Goal: Task Accomplishment & Management: Use online tool/utility

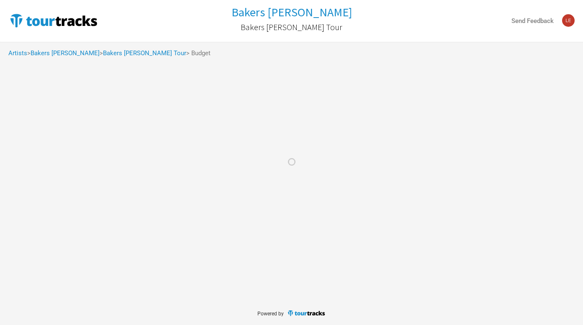
select select "Set Amount"
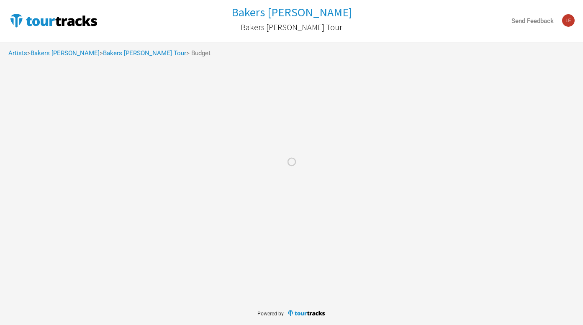
select select "Set Amount"
select select "% of Gross Merch"
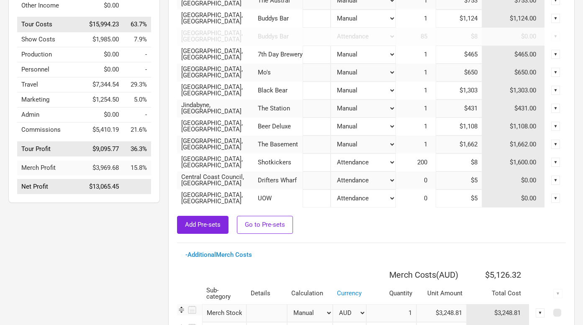
scroll to position [144, 0]
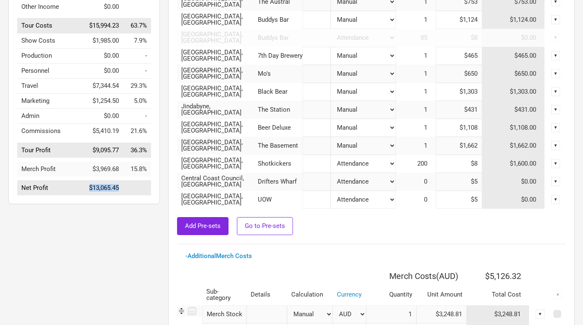
drag, startPoint x: 123, startPoint y: 194, endPoint x: 60, endPoint y: 194, distance: 63.2
click at [60, 194] on tr "Net Profit $13,065.45" at bounding box center [84, 188] width 134 height 15
click at [127, 194] on td at bounding box center [137, 188] width 28 height 15
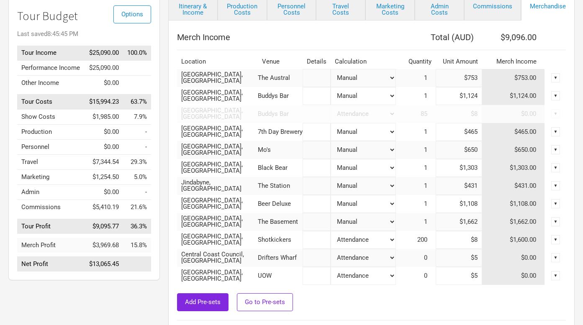
scroll to position [72, 0]
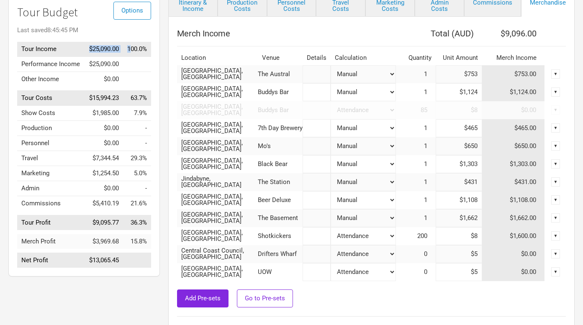
drag, startPoint x: 87, startPoint y: 49, endPoint x: 129, endPoint y: 49, distance: 42.2
click at [129, 49] on tr "Tour Income $25,090.00 100.0%" at bounding box center [84, 49] width 134 height 15
drag, startPoint x: 118, startPoint y: 266, endPoint x: 44, endPoint y: 266, distance: 74.5
click at [44, 266] on tr "Net Profit $13,065.45" at bounding box center [84, 260] width 134 height 15
click at [159, 259] on div "Options Tour Budget Last saved 8:45:45 PM Tour Income $25,090.00 100.0% Perform…" at bounding box center [83, 135] width 151 height 284
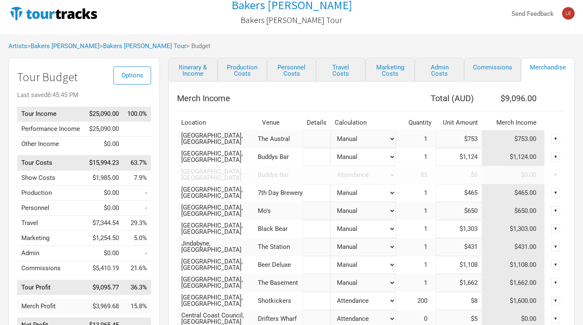
scroll to position [7, 0]
click at [346, 73] on link "Travel Costs" at bounding box center [340, 70] width 49 height 24
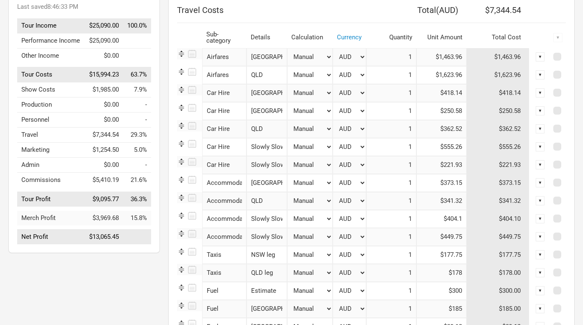
scroll to position [106, 0]
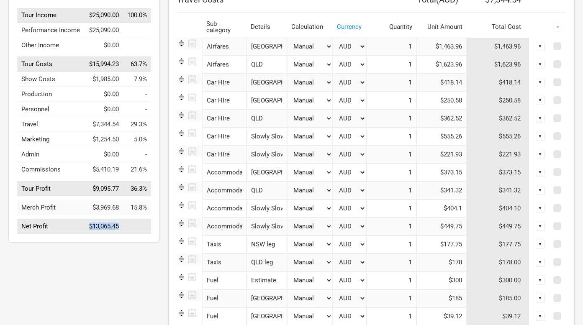
drag, startPoint x: 120, startPoint y: 232, endPoint x: 67, endPoint y: 232, distance: 52.7
click at [67, 232] on tr "Net Profit $13,065.45" at bounding box center [84, 226] width 134 height 15
click at [133, 230] on td at bounding box center [137, 226] width 28 height 15
click at [160, 156] on div "Itinerary & Income Production Costs Personnel Costs Travel Costs Marketing Cost…" at bounding box center [363, 184] width 406 height 450
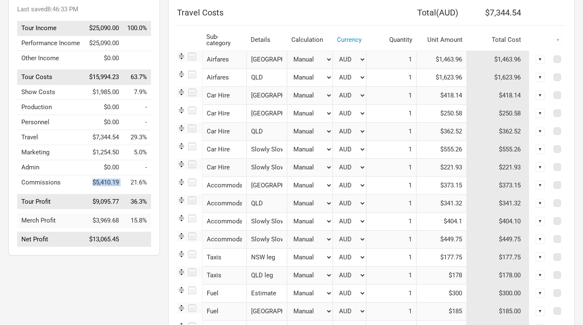
drag, startPoint x: 122, startPoint y: 186, endPoint x: 85, endPoint y: 187, distance: 37.2
click at [85, 187] on tr "Commissions $5,410.19 21.6%" at bounding box center [84, 182] width 134 height 15
click at [156, 189] on div "Options Tour Budget Last saved 8:46:33 PM Tour Income $25,090.00 100.0% Perform…" at bounding box center [83, 114] width 151 height 284
drag, startPoint x: 129, startPoint y: 250, endPoint x: 28, endPoint y: 250, distance: 100.4
click at [28, 247] on tr "Net Profit $13,065.45" at bounding box center [84, 239] width 134 height 15
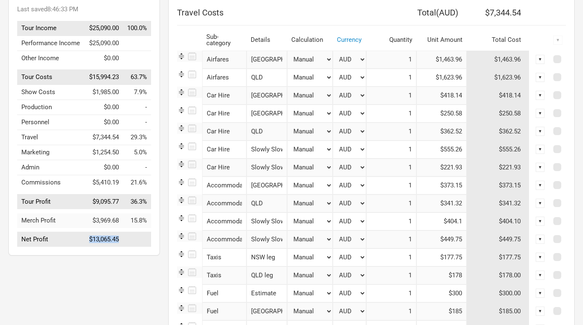
click at [121, 247] on td "$13,065.45" at bounding box center [103, 239] width 38 height 15
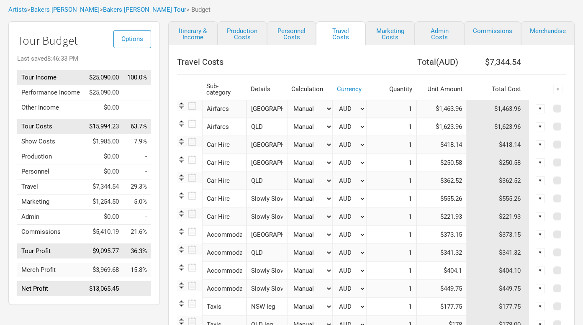
scroll to position [43, 0]
click at [535, 26] on link "Merchandise" at bounding box center [548, 34] width 54 height 24
select select "Set Amount"
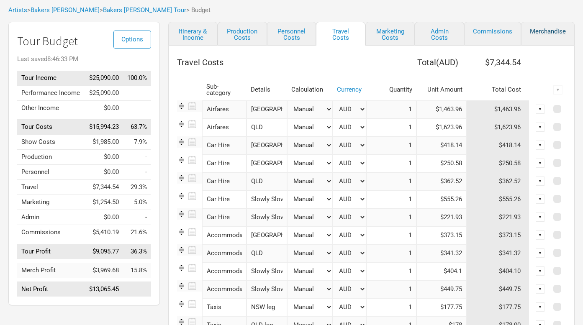
select select "Set Amount"
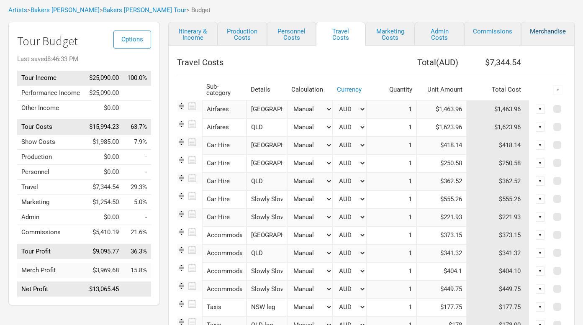
select select "% of Gross Merch"
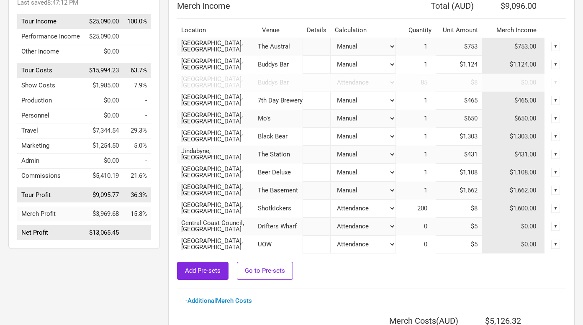
scroll to position [103, 0]
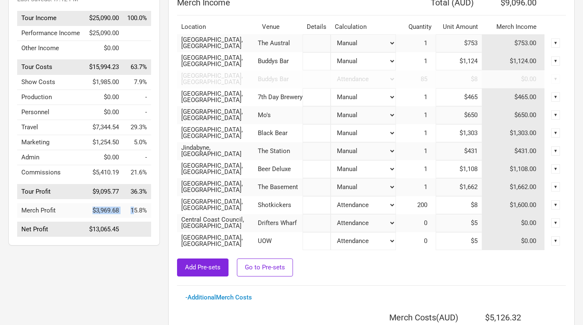
drag, startPoint x: 85, startPoint y: 217, endPoint x: 132, endPoint y: 217, distance: 46.4
click at [132, 217] on tr "Merch Profit $3,969.68 15.8%" at bounding box center [84, 210] width 134 height 15
click at [146, 262] on div "Options Tour Budget Last saved 8:47:12 PM Tour Income $25,090.00 100.0% Perform…" at bounding box center [80, 232] width 160 height 540
drag, startPoint x: 117, startPoint y: 217, endPoint x: 79, endPoint y: 217, distance: 37.6
click at [79, 217] on tr "Merch Profit $3,969.68 15.8%" at bounding box center [84, 210] width 134 height 15
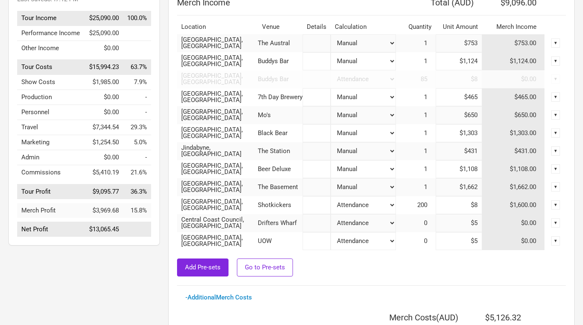
click at [105, 252] on div "Options Tour Budget Last saved 8:47:12 PM Tour Income $25,090.00 100.0% Perform…" at bounding box center [80, 232] width 160 height 540
drag, startPoint x: 121, startPoint y: 236, endPoint x: 74, endPoint y: 234, distance: 47.7
click at [74, 234] on tr "Net Profit $13,065.45" at bounding box center [84, 229] width 134 height 15
click at [121, 235] on td "$13,065.45" at bounding box center [103, 229] width 38 height 15
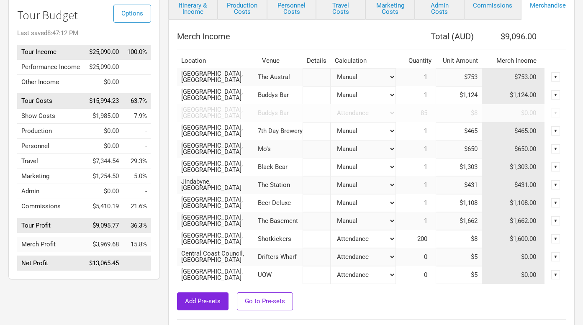
scroll to position [66, 0]
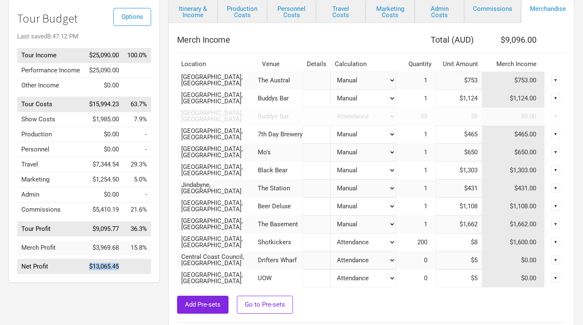
drag, startPoint x: 123, startPoint y: 273, endPoint x: 73, endPoint y: 272, distance: 50.2
click at [73, 272] on tr "Net Profit $13,065.45" at bounding box center [84, 266] width 134 height 15
click at [124, 274] on td at bounding box center [137, 266] width 28 height 15
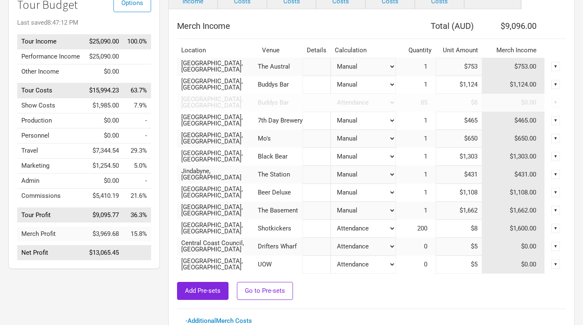
scroll to position [84, 0]
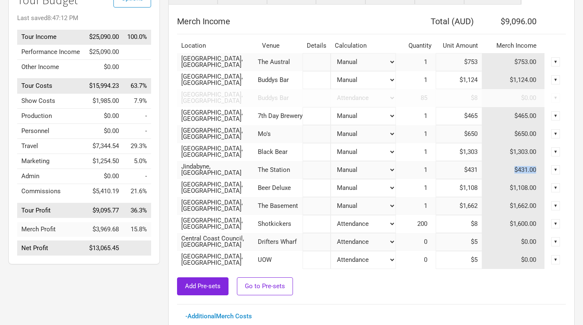
drag, startPoint x: 506, startPoint y: 169, endPoint x: 539, endPoint y: 169, distance: 33.5
click at [539, 169] on td "$431.00" at bounding box center [513, 170] width 63 height 18
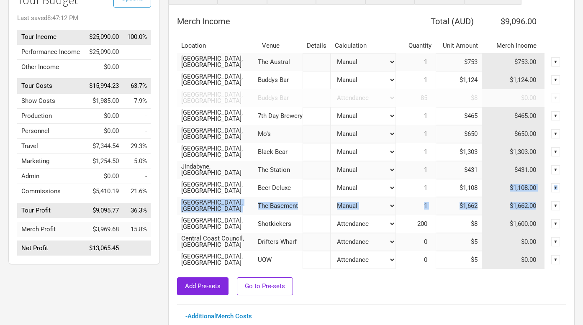
drag, startPoint x: 504, startPoint y: 186, endPoint x: 535, endPoint y: 205, distance: 35.9
click at [535, 205] on tbody "[GEOGRAPHIC_DATA], [GEOGRAPHIC_DATA] The Austral Attendance Manual % of Perform…" at bounding box center [371, 161] width 389 height 216
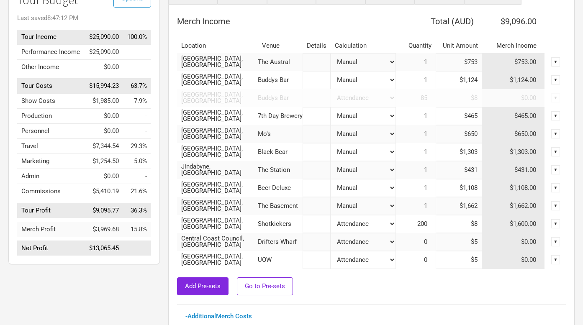
click at [148, 292] on div "Options Tour Budget Last saved 8:47:12 PM Tour Income $25,090.00 100.0% Perform…" at bounding box center [80, 251] width 160 height 540
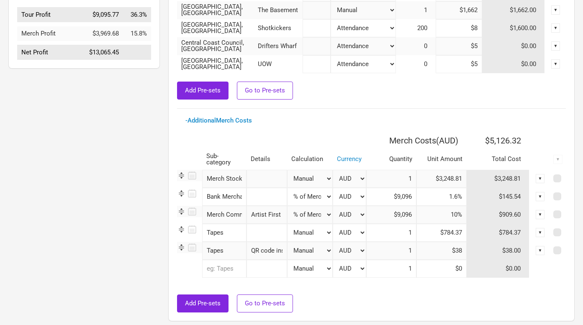
scroll to position [279, 0]
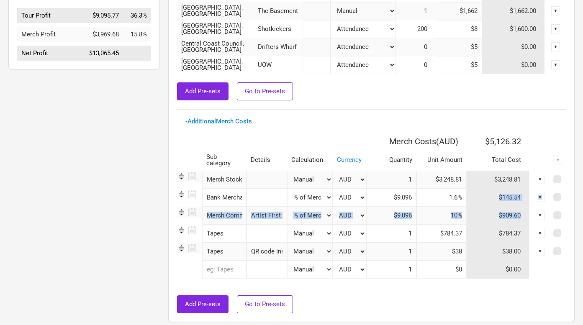
drag, startPoint x: 525, startPoint y: 215, endPoint x: 484, endPoint y: 195, distance: 45.6
click at [484, 195] on tbody "Merch Stock 1 selection Manual # of Shows # of Show Days # of Days # of Tickets…" at bounding box center [371, 229] width 389 height 116
click at [335, 122] on div "- Additional Merch Costs" at bounding box center [371, 121] width 372 height 6
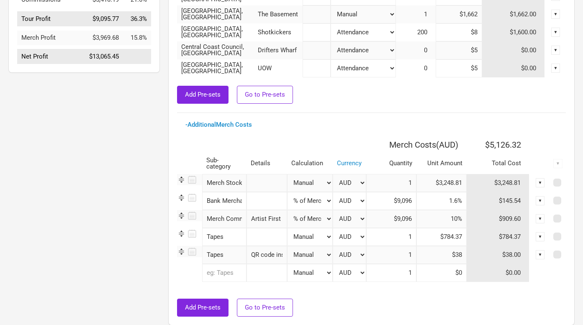
scroll to position [277, 0]
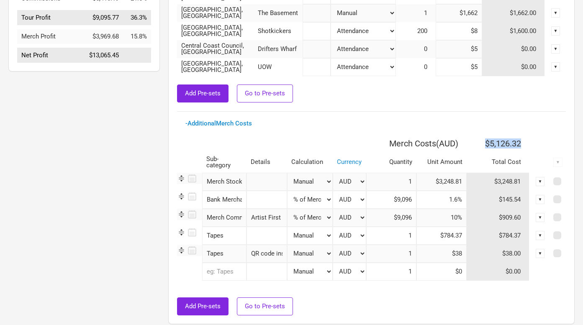
drag, startPoint x: 526, startPoint y: 146, endPoint x: 481, endPoint y: 143, distance: 45.7
click at [481, 143] on th "$5,126.32" at bounding box center [497, 143] width 63 height 17
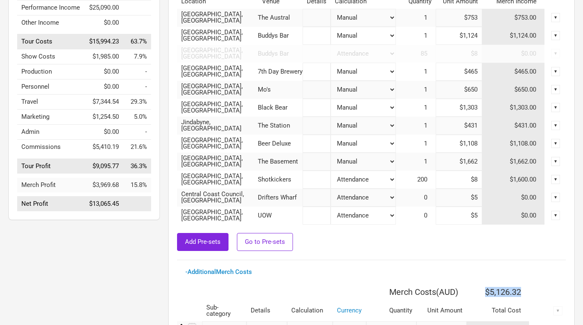
scroll to position [34, 0]
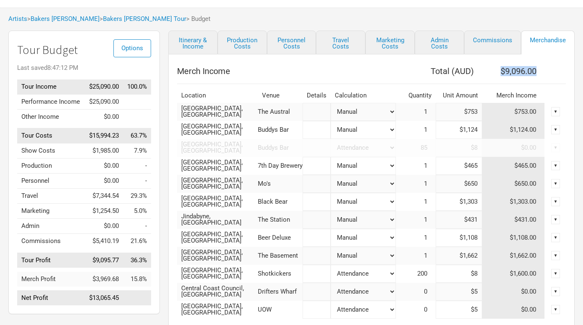
drag, startPoint x: 539, startPoint y: 71, endPoint x: 481, endPoint y: 71, distance: 57.7
click at [482, 71] on th "$9,096.00" at bounding box center [513, 71] width 63 height 17
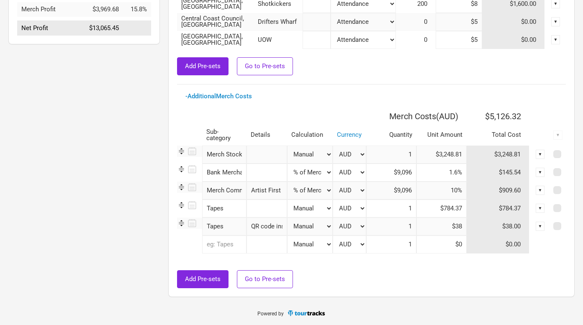
scroll to position [300, 0]
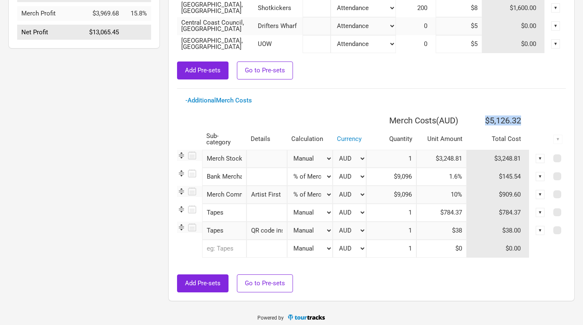
drag, startPoint x: 524, startPoint y: 120, endPoint x: 476, endPoint y: 123, distance: 47.4
click at [476, 123] on th "$5,126.32" at bounding box center [497, 120] width 63 height 17
click at [323, 107] on div "- Additional Merch Costs Merch Costs ( AUD ) $5,126.32 Sub-category Details Cal…" at bounding box center [371, 194] width 389 height 195
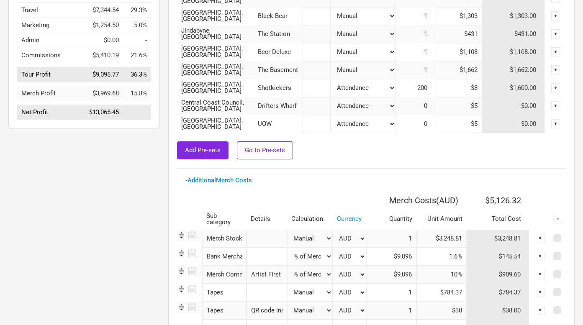
scroll to position [216, 0]
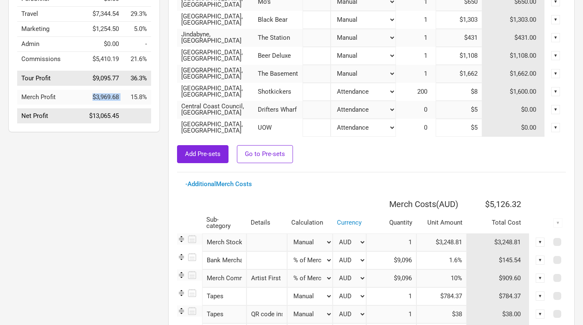
drag, startPoint x: 84, startPoint y: 100, endPoint x: 124, endPoint y: 100, distance: 39.7
click at [124, 100] on tr "Merch Profit $3,969.68 15.8%" at bounding box center [84, 97] width 134 height 15
click at [134, 217] on div "Options Tour Budget Last saved 8:47:12 PM Tour Income $25,090.00 100.0% Perform…" at bounding box center [80, 119] width 160 height 540
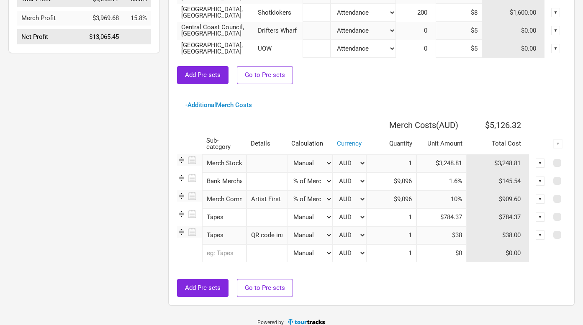
scroll to position [304, 0]
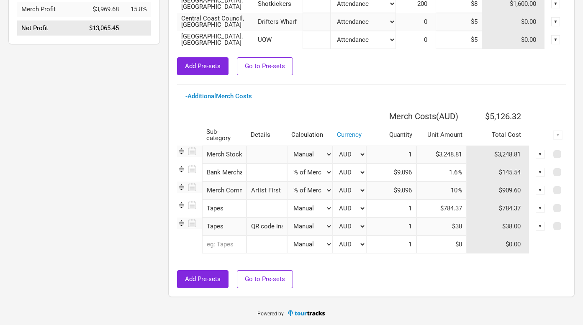
click at [97, 120] on div "Options Tour Budget Last saved 8:47:12 PM Tour Income $25,090.00 100.0% Perform…" at bounding box center [80, 31] width 160 height 540
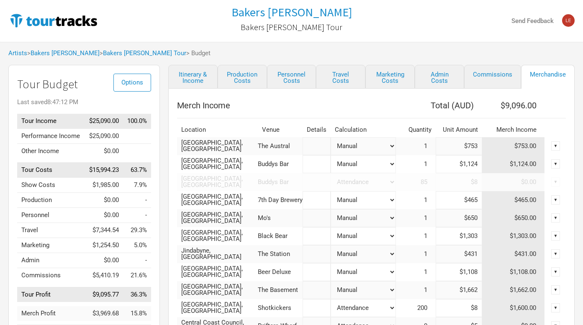
scroll to position [0, 0]
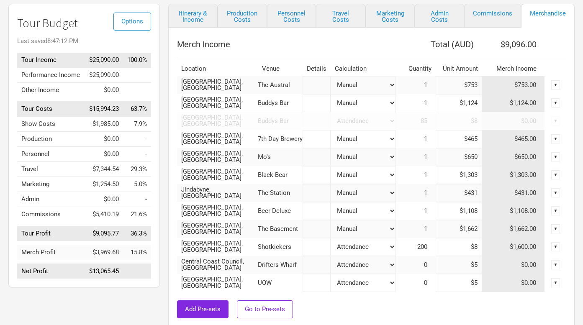
scroll to position [61, 0]
drag, startPoint x: 231, startPoint y: 210, endPoint x: 180, endPoint y: 206, distance: 51.2
click at [180, 206] on td "[GEOGRAPHIC_DATA], [GEOGRAPHIC_DATA]" at bounding box center [217, 211] width 81 height 18
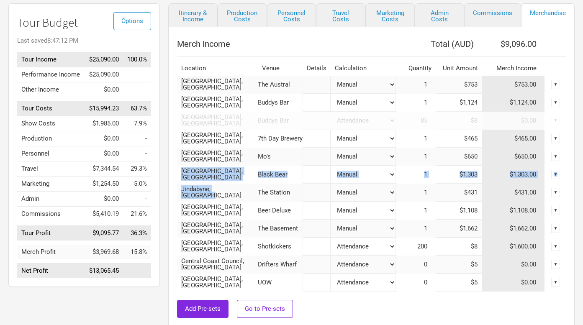
drag, startPoint x: 243, startPoint y: 192, endPoint x: 177, endPoint y: 176, distance: 67.8
click at [177, 176] on tbody "[GEOGRAPHIC_DATA], [GEOGRAPHIC_DATA] The Austral Attendance Manual % of Perform…" at bounding box center [371, 184] width 389 height 216
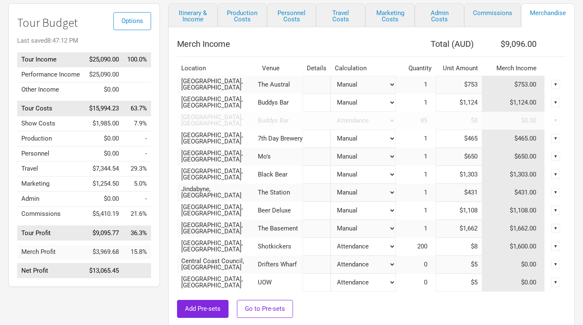
click at [175, 175] on div "Merch Income Total ( AUD ) $9,096.00 Location Venue Details Calculation Quantit…" at bounding box center [371, 283] width 406 height 512
drag, startPoint x: 238, startPoint y: 229, endPoint x: 181, endPoint y: 226, distance: 57.4
click at [181, 226] on td "[GEOGRAPHIC_DATA], [GEOGRAPHIC_DATA]" at bounding box center [217, 229] width 81 height 18
click at [172, 208] on div "Merch Income Total ( AUD ) $9,096.00 Location Venue Details Calculation Quantit…" at bounding box center [371, 283] width 406 height 512
click at [241, 17] on link "Production Costs" at bounding box center [242, 15] width 49 height 24
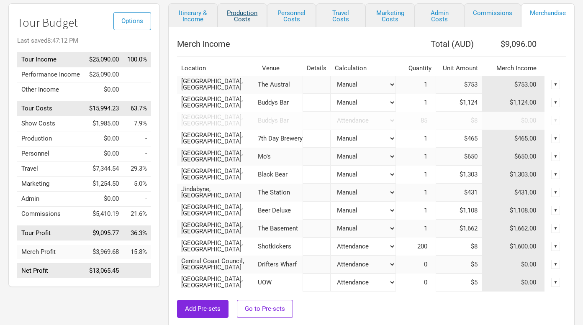
scroll to position [58, 0]
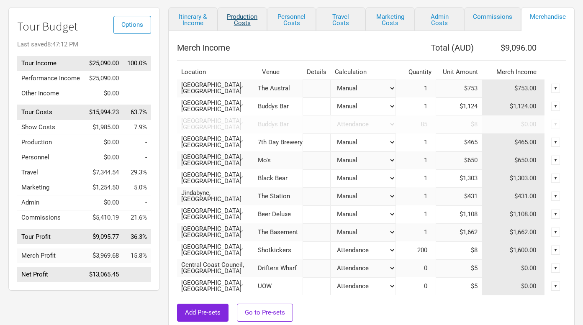
select select "Shows"
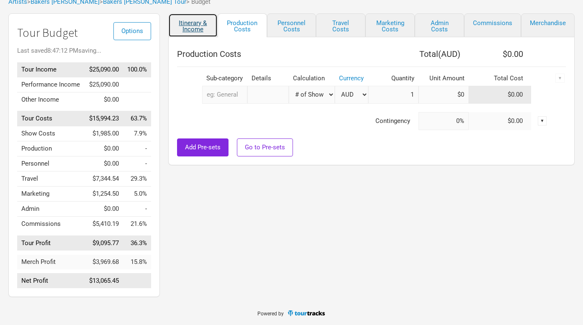
click at [201, 14] on link "Itinerary & Income" at bounding box center [192, 25] width 49 height 24
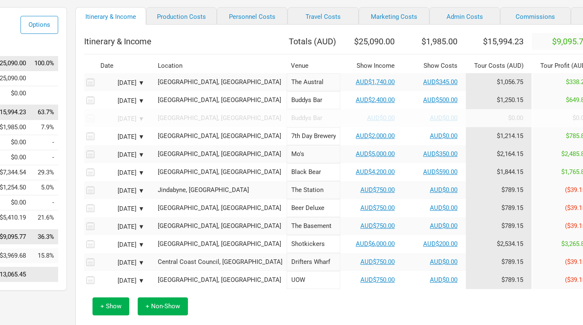
scroll to position [58, 99]
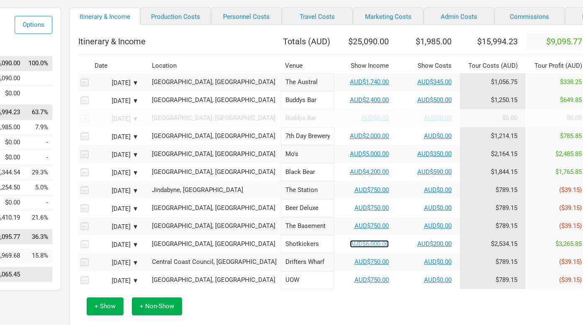
click at [350, 248] on link "AUD$6,000.00" at bounding box center [369, 244] width 39 height 8
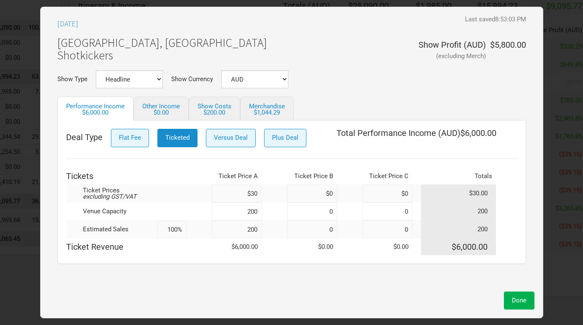
scroll to position [97, 99]
drag, startPoint x: 241, startPoint y: 233, endPoint x: 271, endPoint y: 233, distance: 29.7
click at [271, 233] on tr "Estimated Sales 100% 200 0 0 200" at bounding box center [291, 229] width 451 height 18
click at [271, 233] on td at bounding box center [274, 229] width 25 height 18
drag, startPoint x: 242, startPoint y: 208, endPoint x: 282, endPoint y: 210, distance: 40.2
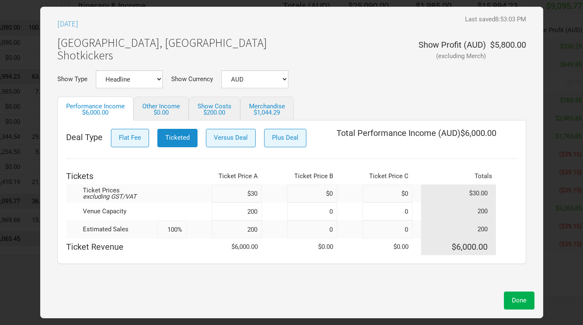
click at [282, 210] on tr "Venue Capacity 200 0 0 200" at bounding box center [291, 211] width 451 height 18
click at [274, 222] on td at bounding box center [274, 229] width 25 height 18
drag, startPoint x: 242, startPoint y: 228, endPoint x: 313, endPoint y: 234, distance: 71.3
click at [298, 233] on tr "Estimated Sales 100% 200 0 0 200" at bounding box center [291, 229] width 451 height 18
click at [276, 198] on td at bounding box center [274, 193] width 25 height 18
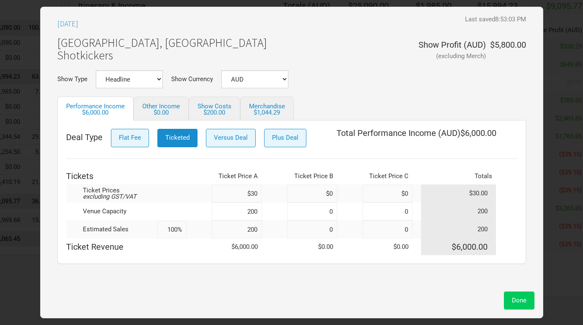
click at [519, 293] on button "Done" at bounding box center [519, 301] width 31 height 18
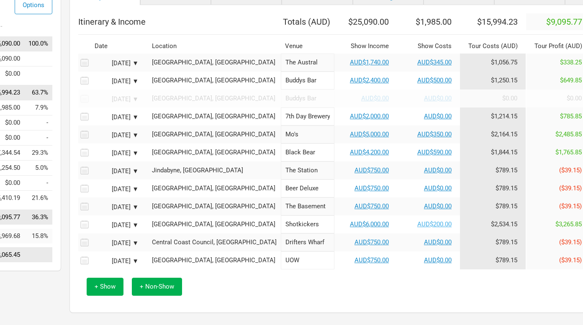
scroll to position [73, 99]
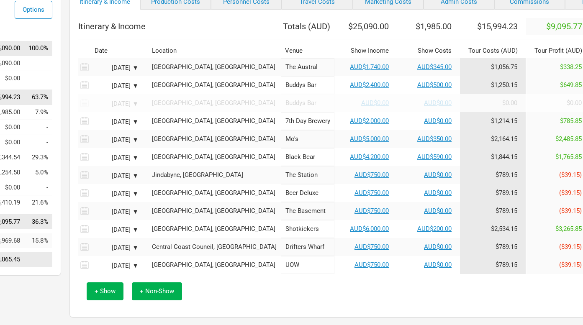
click at [555, 233] on span "$3,265.85" at bounding box center [568, 229] width 26 height 8
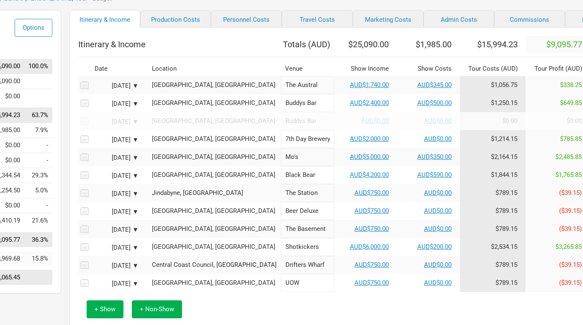
scroll to position [49, 99]
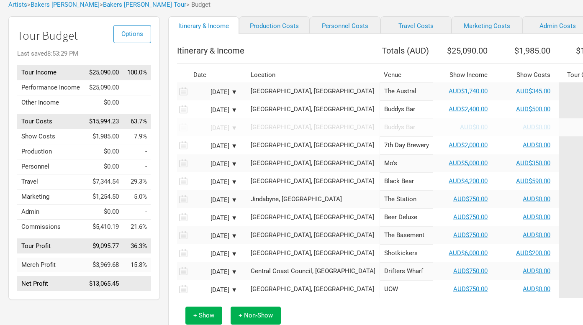
select select "Set Amount"
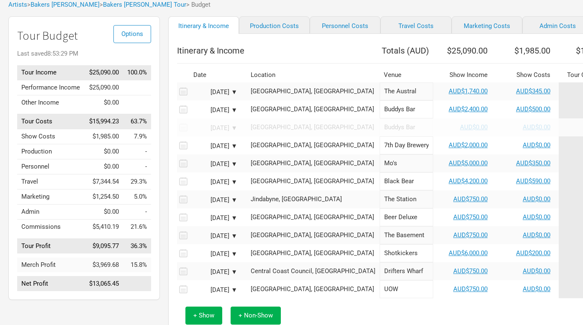
select select "Set Amount"
select select "% of Gross Merch"
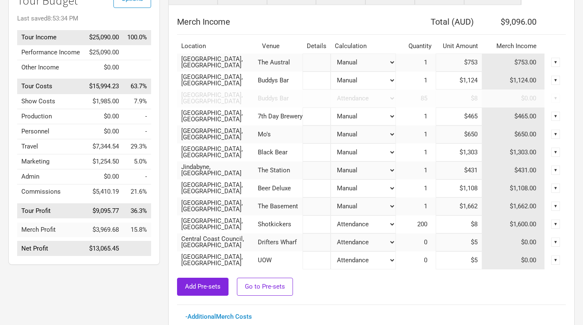
scroll to position [78, 0]
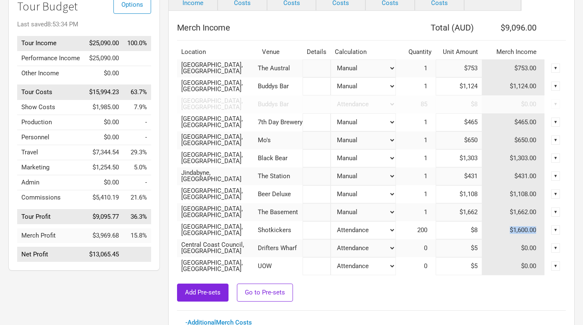
drag, startPoint x: 535, startPoint y: 230, endPoint x: 491, endPoint y: 227, distance: 44.0
click at [491, 227] on td "$1,600.00" at bounding box center [513, 230] width 63 height 18
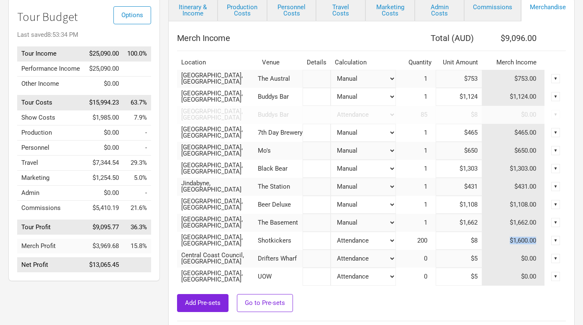
scroll to position [75, 0]
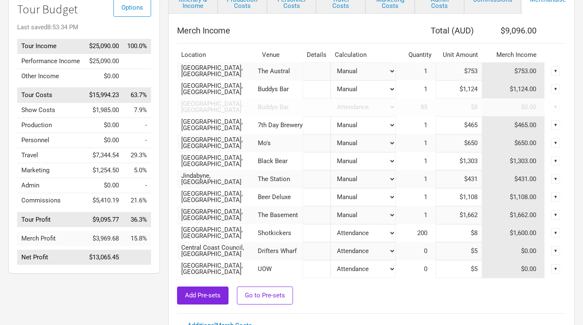
click at [379, 287] on div "Add Pre-sets Go to Pre-sets" at bounding box center [371, 296] width 389 height 18
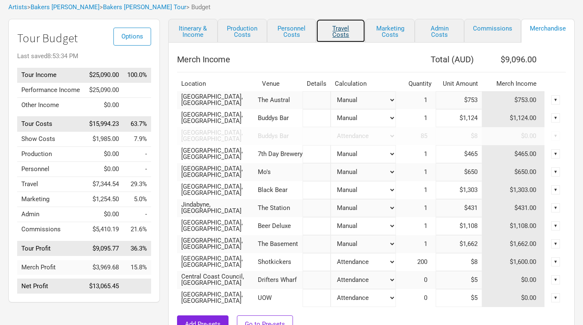
click at [335, 33] on link "Travel Costs" at bounding box center [340, 31] width 49 height 24
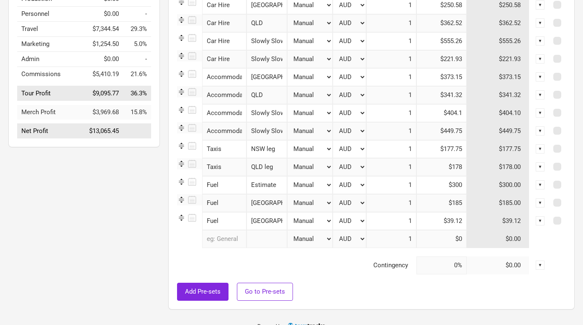
scroll to position [214, 0]
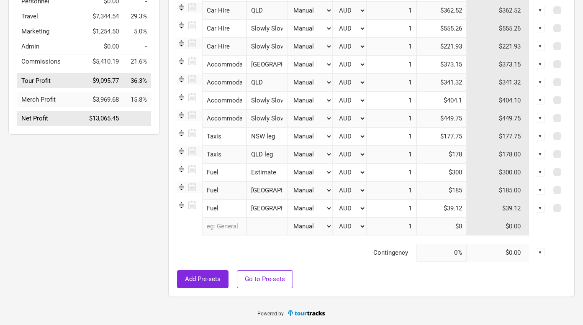
drag, startPoint x: 463, startPoint y: 172, endPoint x: 236, endPoint y: 172, distance: 227.1
click at [236, 172] on tr "Fuel 1 selection Estimate Manual # of Shows # of Show Days # of Non-Show Days #…" at bounding box center [371, 173] width 389 height 18
click at [309, 240] on td at bounding box center [363, 239] width 373 height 8
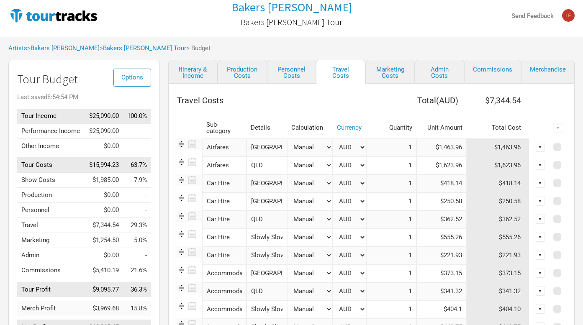
scroll to position [2, 0]
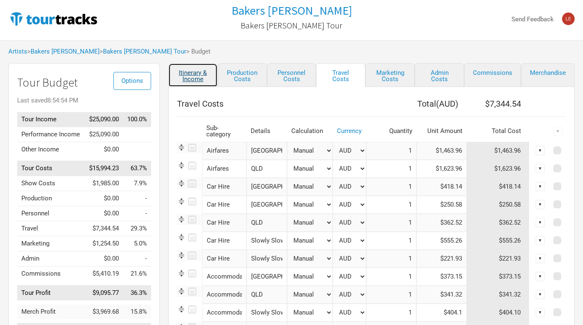
click at [175, 79] on link "Itinerary & Income" at bounding box center [192, 75] width 49 height 24
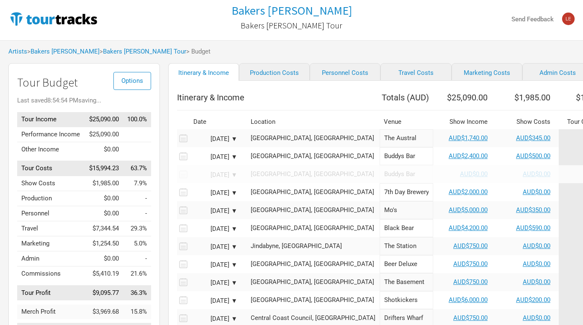
scroll to position [99, 0]
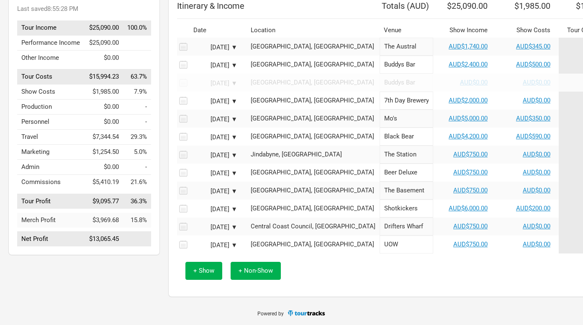
click at [468, 268] on div "+ Show + Non-Show" at bounding box center [451, 270] width 540 height 35
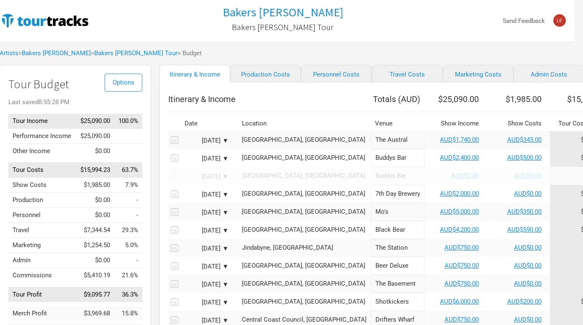
scroll to position [0, 0]
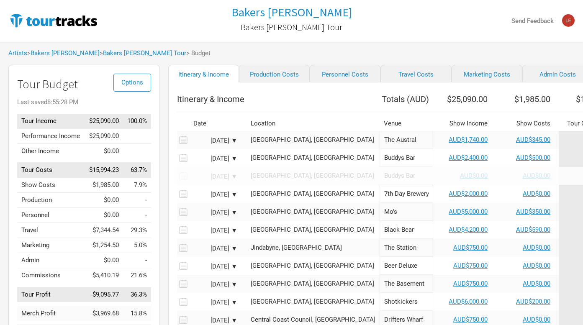
click at [381, 53] on div "Artists > [PERSON_NAME] [PERSON_NAME] > Bakers [PERSON_NAME] Tour > Budget" at bounding box center [291, 53] width 583 height 23
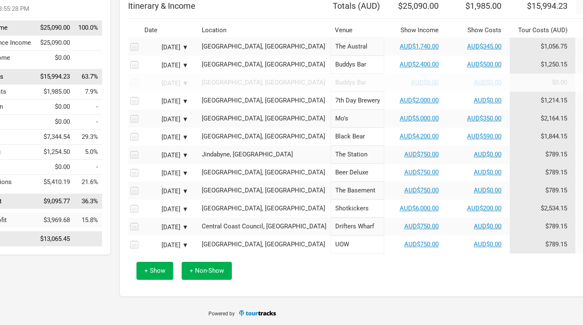
scroll to position [98, 0]
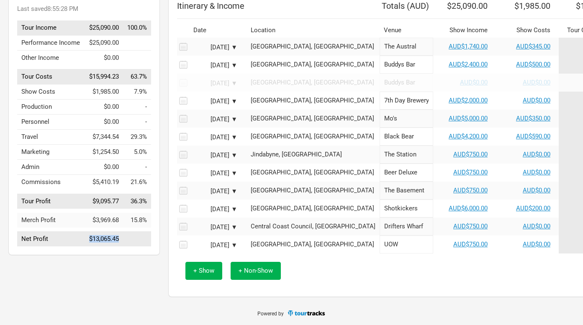
drag, startPoint x: 127, startPoint y: 241, endPoint x: 82, endPoint y: 241, distance: 45.6
click at [82, 241] on tr "Net Profit $13,065.45" at bounding box center [84, 239] width 134 height 15
click at [163, 245] on div "Itinerary & Income Production Costs Personnel Costs Travel Costs Marketing Cost…" at bounding box center [443, 137] width 566 height 330
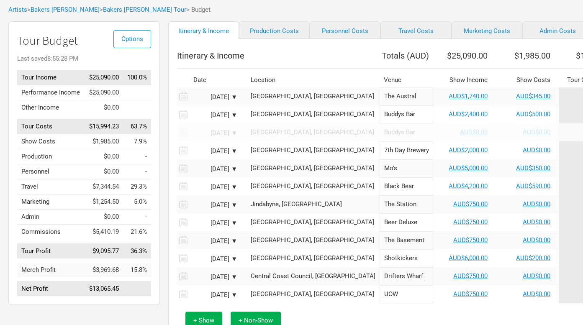
scroll to position [0, 0]
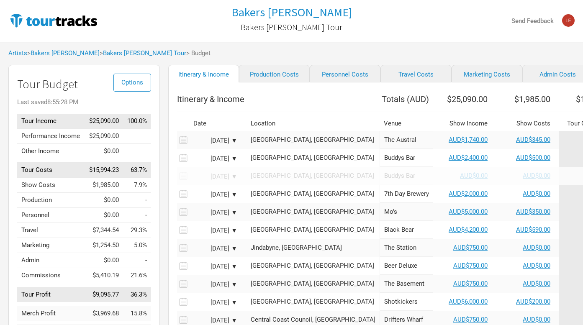
click at [161, 69] on div "Itinerary & Income Production Costs Personnel Costs Travel Costs Marketing Cost…" at bounding box center [443, 230] width 566 height 330
click at [162, 72] on div "Itinerary & Income Production Costs Personnel Costs Travel Costs Marketing Cost…" at bounding box center [443, 230] width 566 height 330
